Goal: Task Accomplishment & Management: Manage account settings

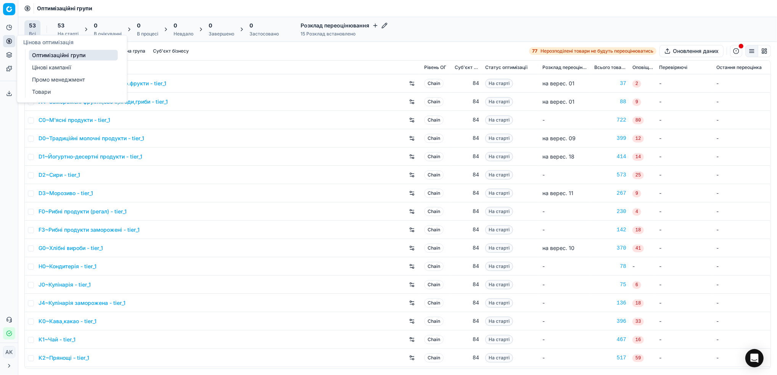
click at [39, 65] on link "Цінові кампанії" at bounding box center [73, 67] width 89 height 11
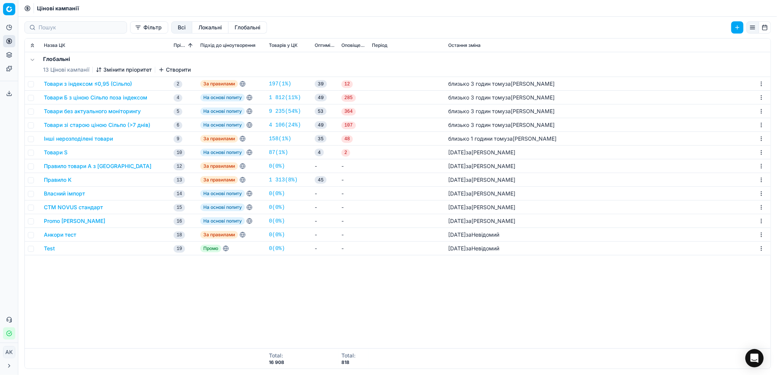
click at [89, 82] on button "Товари з індексом ≤0,95 (Сільпо)" at bounding box center [88, 84] width 88 height 8
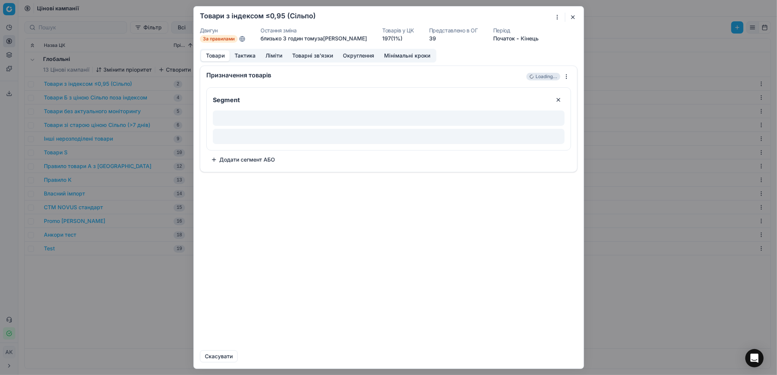
click at [279, 56] on button "Ліміти" at bounding box center [273, 55] width 27 height 11
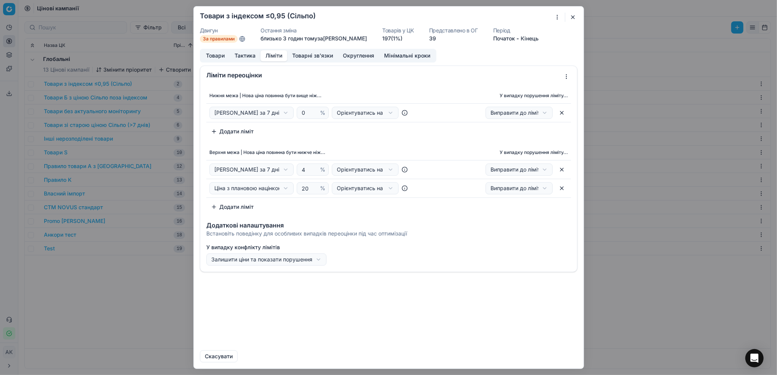
click at [215, 58] on button "Товари" at bounding box center [215, 55] width 29 height 11
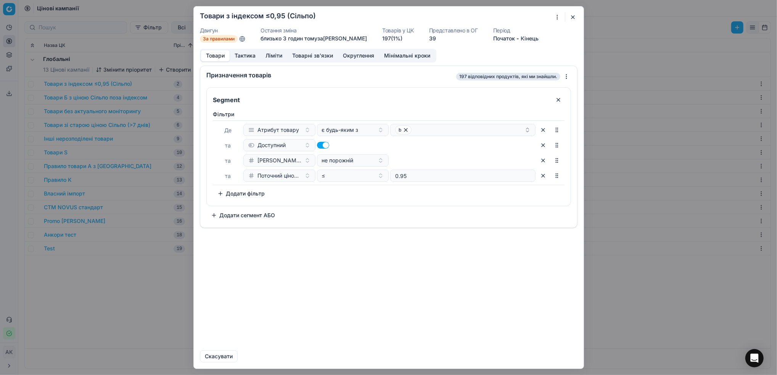
click at [275, 59] on button "Ліміти" at bounding box center [273, 55] width 27 height 11
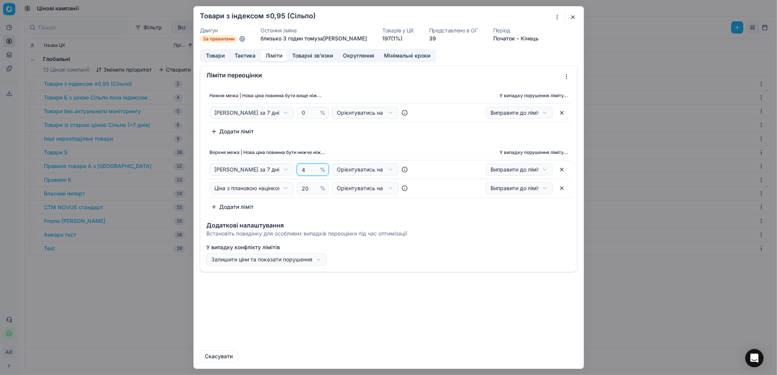
drag, startPoint x: 306, startPoint y: 170, endPoint x: 296, endPoint y: 170, distance: 10.3
click at [296, 170] on div "Ціна Сільпо за 7 днів Вартість Поточна ціна Поточна промо ціна Ціна Епіцентр за…" at bounding box center [312, 170] width 207 height 12
type input "0"
click at [284, 114] on div "Ми зберігаємо налаштування ЦК. Будь ласка, зачекайте, це може зайняти декілька …" at bounding box center [388, 187] width 777 height 375
click at [378, 136] on div "Ми зберігаємо налаштування ЦК. Будь ласка, зачекайте, це може зайняти декілька …" at bounding box center [388, 187] width 777 height 375
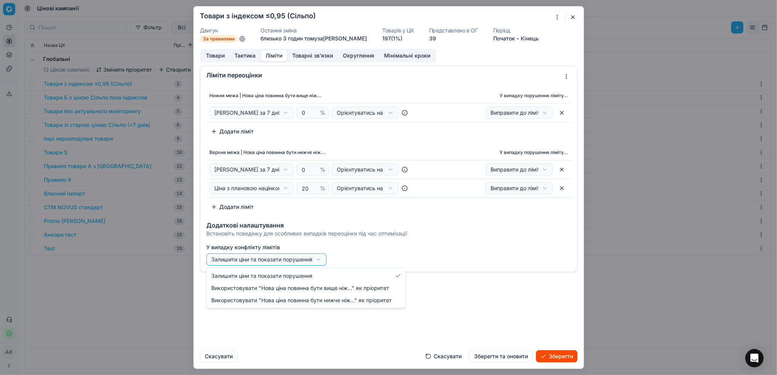
click at [315, 259] on div "Ми зберігаємо налаштування ЦК. Будь ласка, зачекайте, це може зайняти декілька …" at bounding box center [388, 187] width 777 height 375
select select "upper"
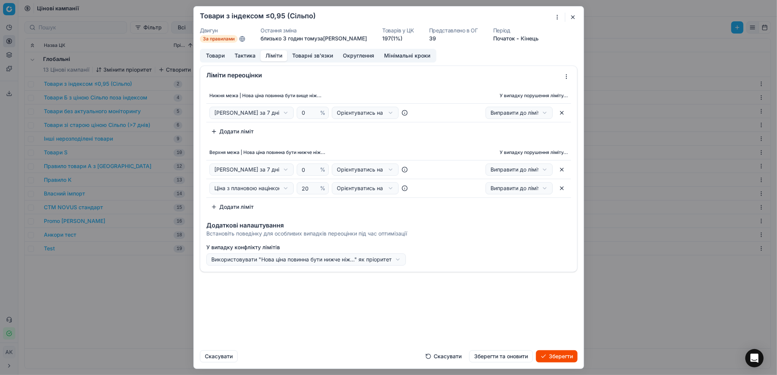
click at [283, 114] on div "Ми зберігаємо налаштування ЦК. Будь ласка, зачекайте, це може зайняти декілька …" at bounding box center [388, 187] width 777 height 375
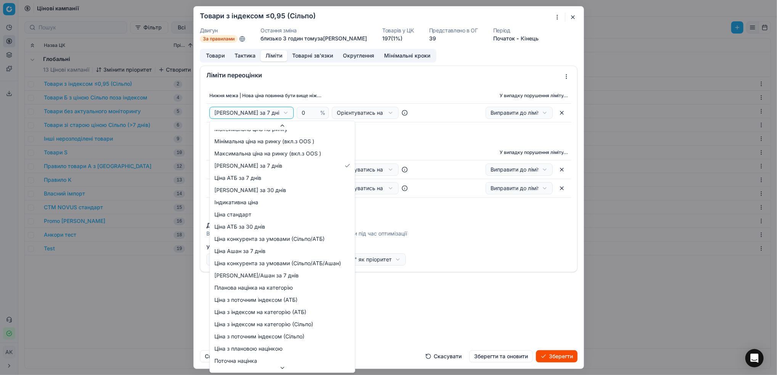
scroll to position [78, 0]
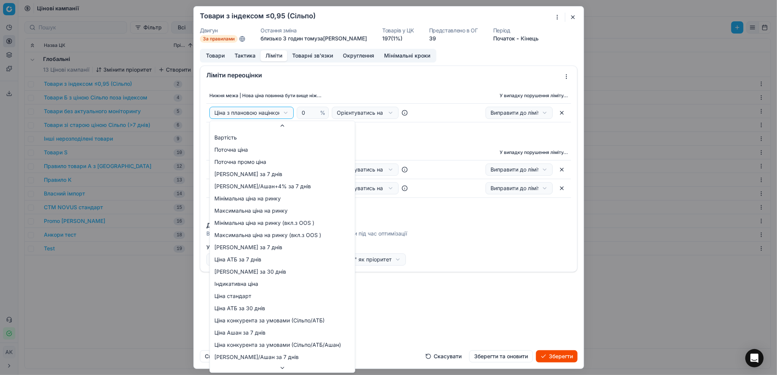
click at [284, 114] on div "Ми зберігаємо налаштування ЦК. Будь ласка, зачекайте, це може зайняти декілька …" at bounding box center [388, 187] width 777 height 375
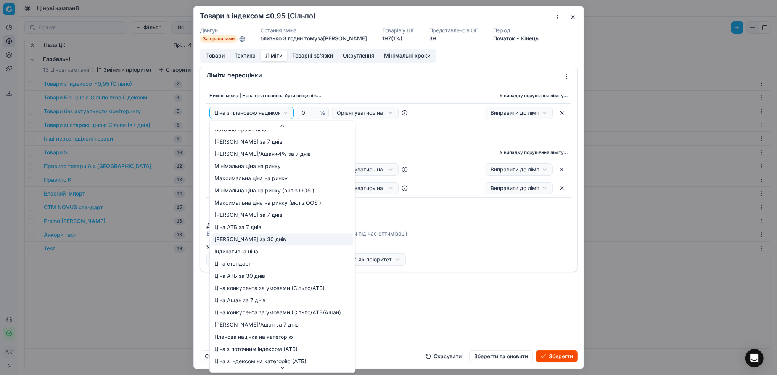
scroll to position [51, 0]
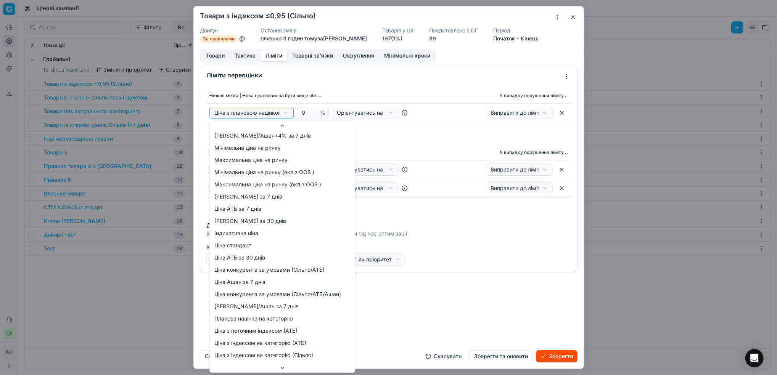
click at [434, 134] on div "Ми зберігаємо налаштування ЦК. Будь ласка, зачекайте, це може зайняти декілька …" at bounding box center [388, 187] width 777 height 375
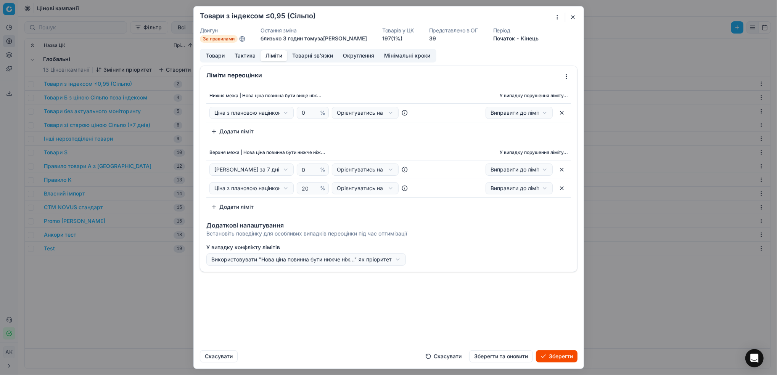
click at [283, 114] on div "Ми зберігаємо налаштування ЦК. Будь ласка, зачекайте, це може зайняти декілька …" at bounding box center [388, 187] width 777 height 375
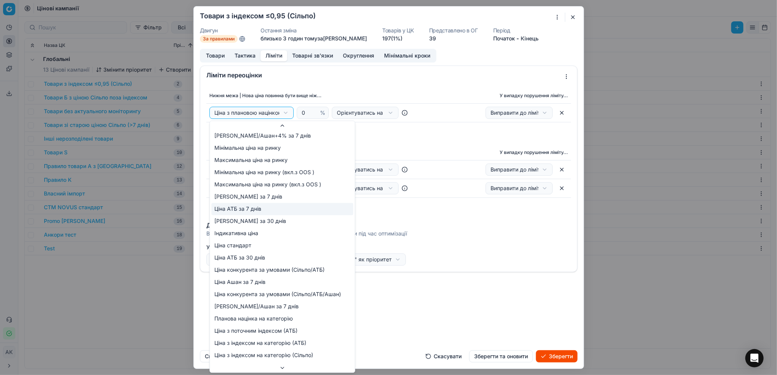
scroll to position [78, 0]
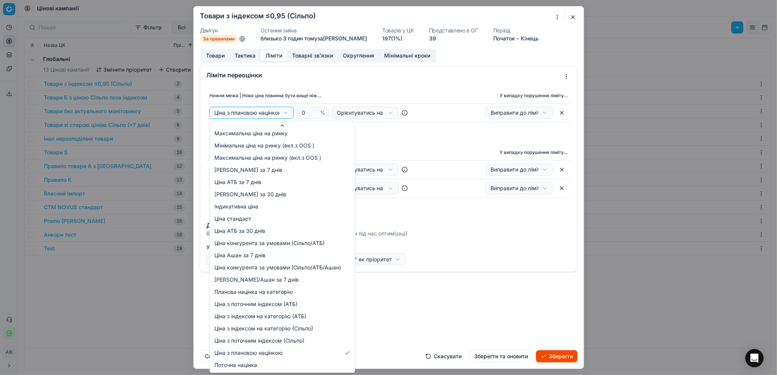
select select "cd_price_in_stock_silpo"
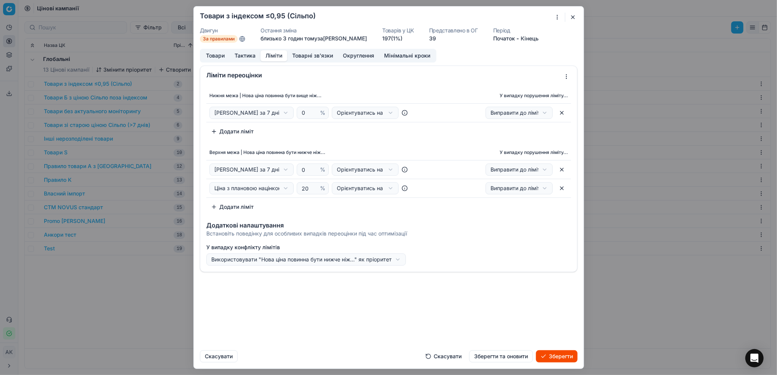
click at [280, 113] on div "Ми зберігаємо налаштування ЦК. Будь ласка, зачекайте, це може зайняти декілька …" at bounding box center [388, 187] width 777 height 375
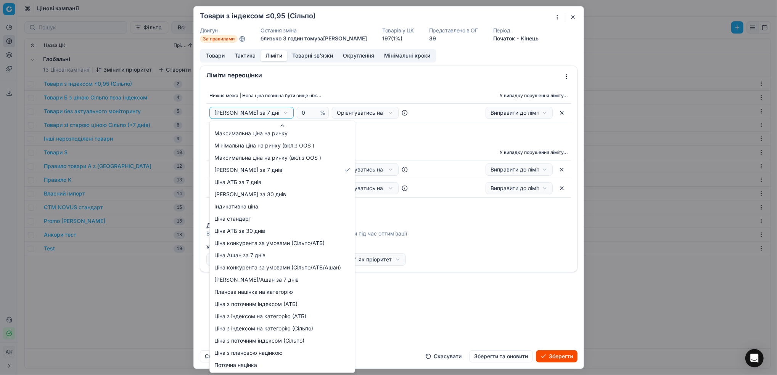
click at [432, 322] on div "Ми зберігаємо налаштування ЦК. Будь ласка, зачекайте, це може зайняти декілька …" at bounding box center [388, 187] width 777 height 375
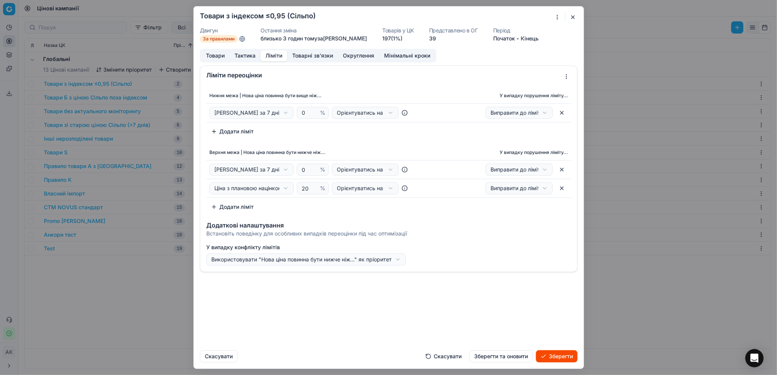
click at [286, 117] on div "Ми зберігаємо налаштування ЦК. Будь ласка, зачекайте, це може зайняти декілька …" at bounding box center [388, 187] width 777 height 375
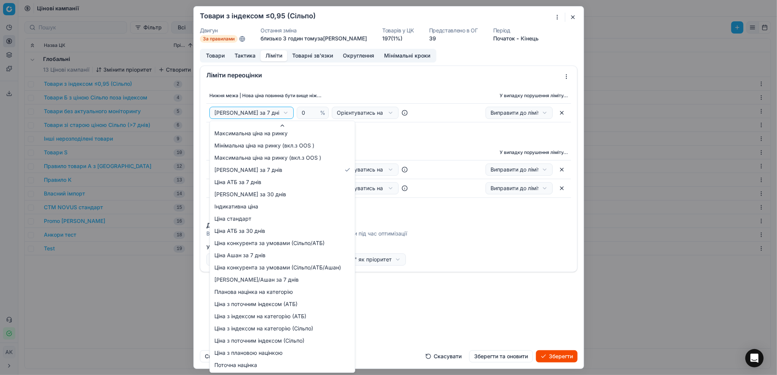
click at [533, 252] on div "Ми зберігаємо налаштування ЦК. Будь ласка, зачекайте, це може зайняти декілька …" at bounding box center [388, 187] width 777 height 375
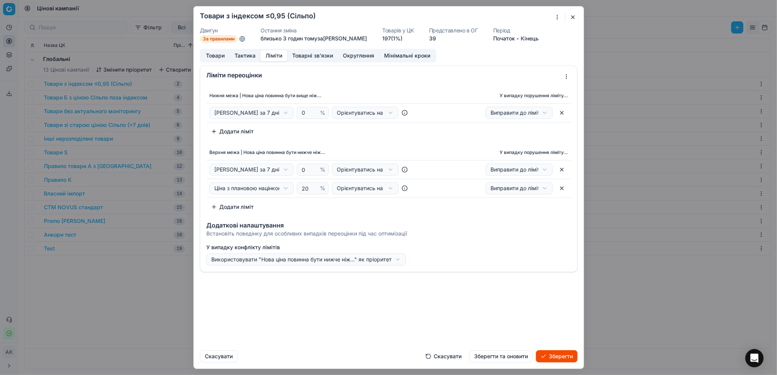
click at [283, 115] on div "Ми зберігаємо налаштування ЦК. Будь ласка, зачекайте, це може зайняти декілька …" at bounding box center [388, 187] width 777 height 375
click at [484, 297] on div "Ми зберігаємо налаштування ЦК. Будь ласка, зачекайте, це може зайняти декілька …" at bounding box center [388, 187] width 777 height 375
click at [442, 358] on button "Скасувати" at bounding box center [443, 356] width 45 height 12
select select "no_reprice"
type input "4"
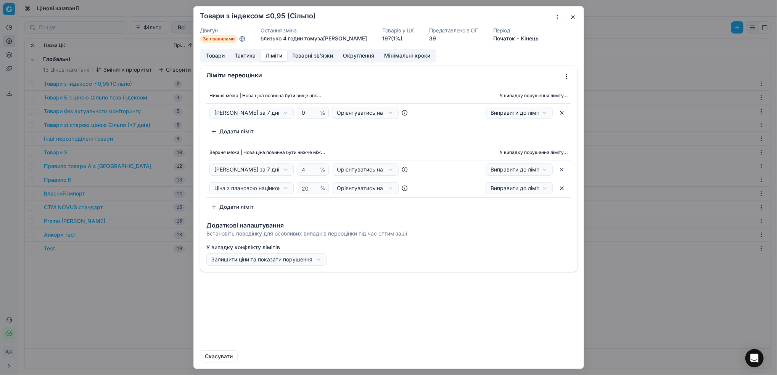
click at [569, 18] on button "button" at bounding box center [572, 17] width 9 height 9
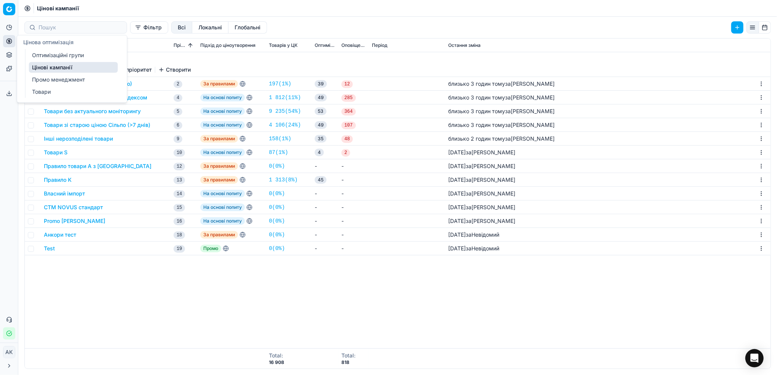
click at [53, 56] on link "Оптимізаційні групи" at bounding box center [73, 55] width 89 height 11
